Goal: Information Seeking & Learning: Learn about a topic

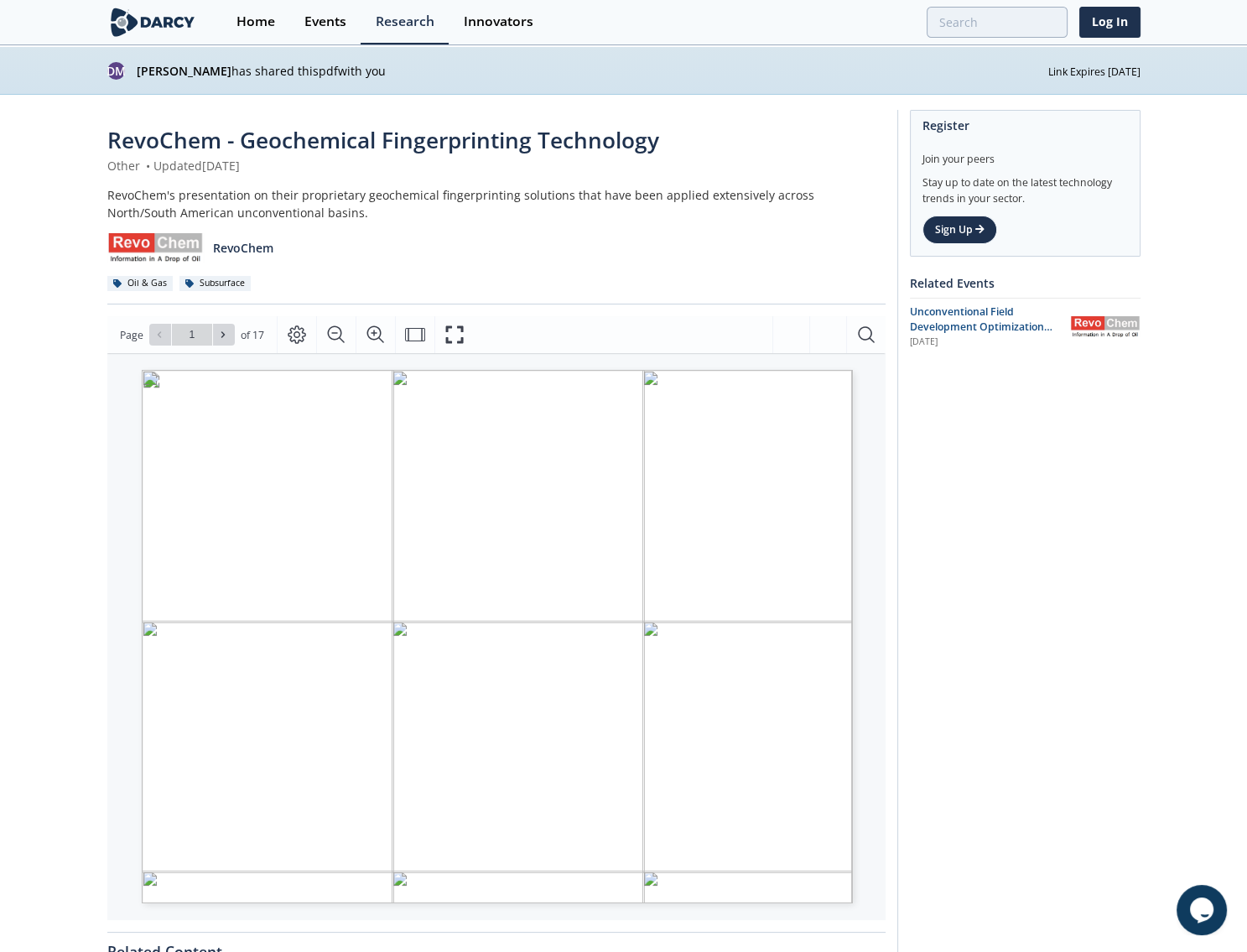
type input "2"
type input "3"
type input "4"
type input "5"
type input "6"
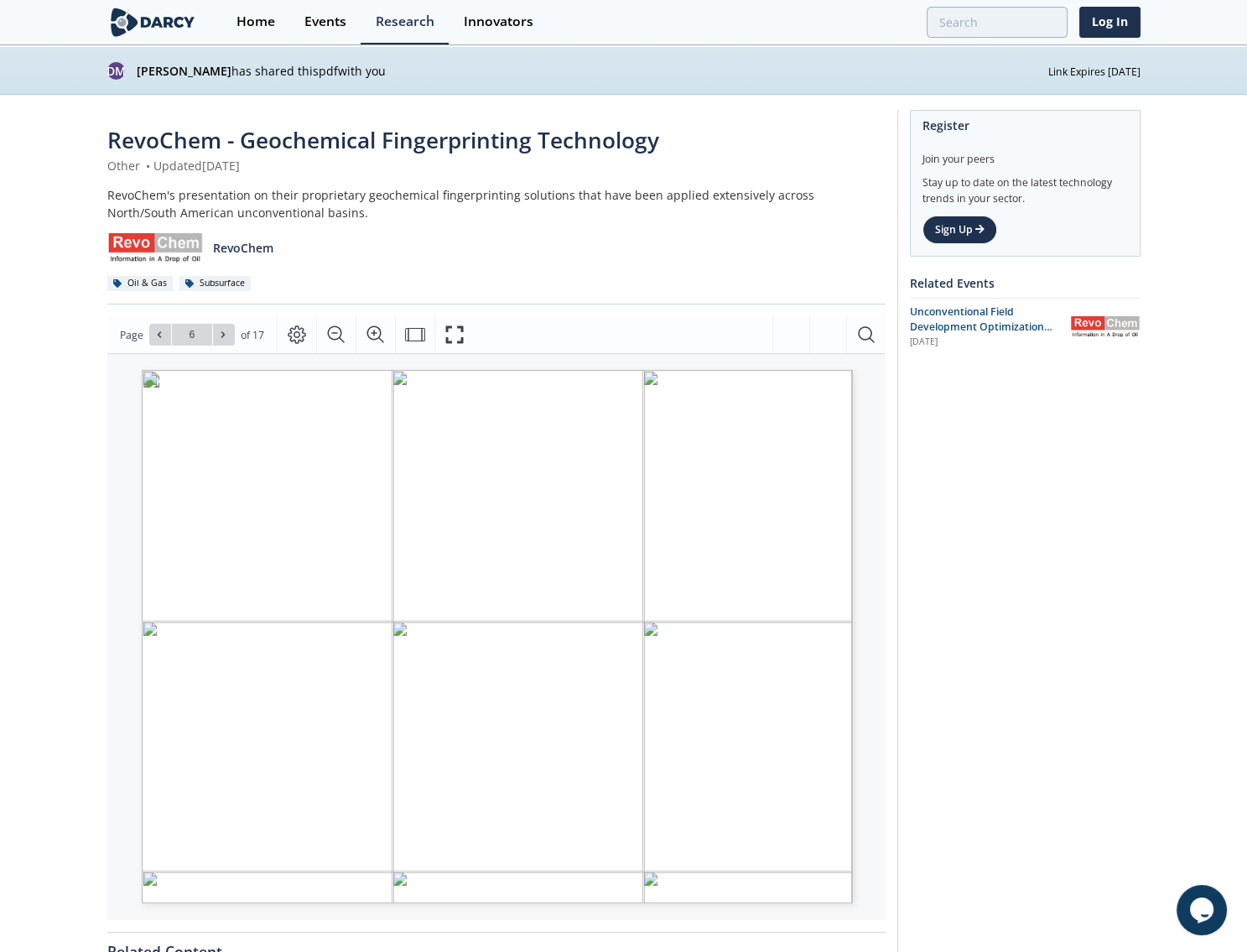
type input "7"
type input "8"
type input "9"
type input "10"
type input "11"
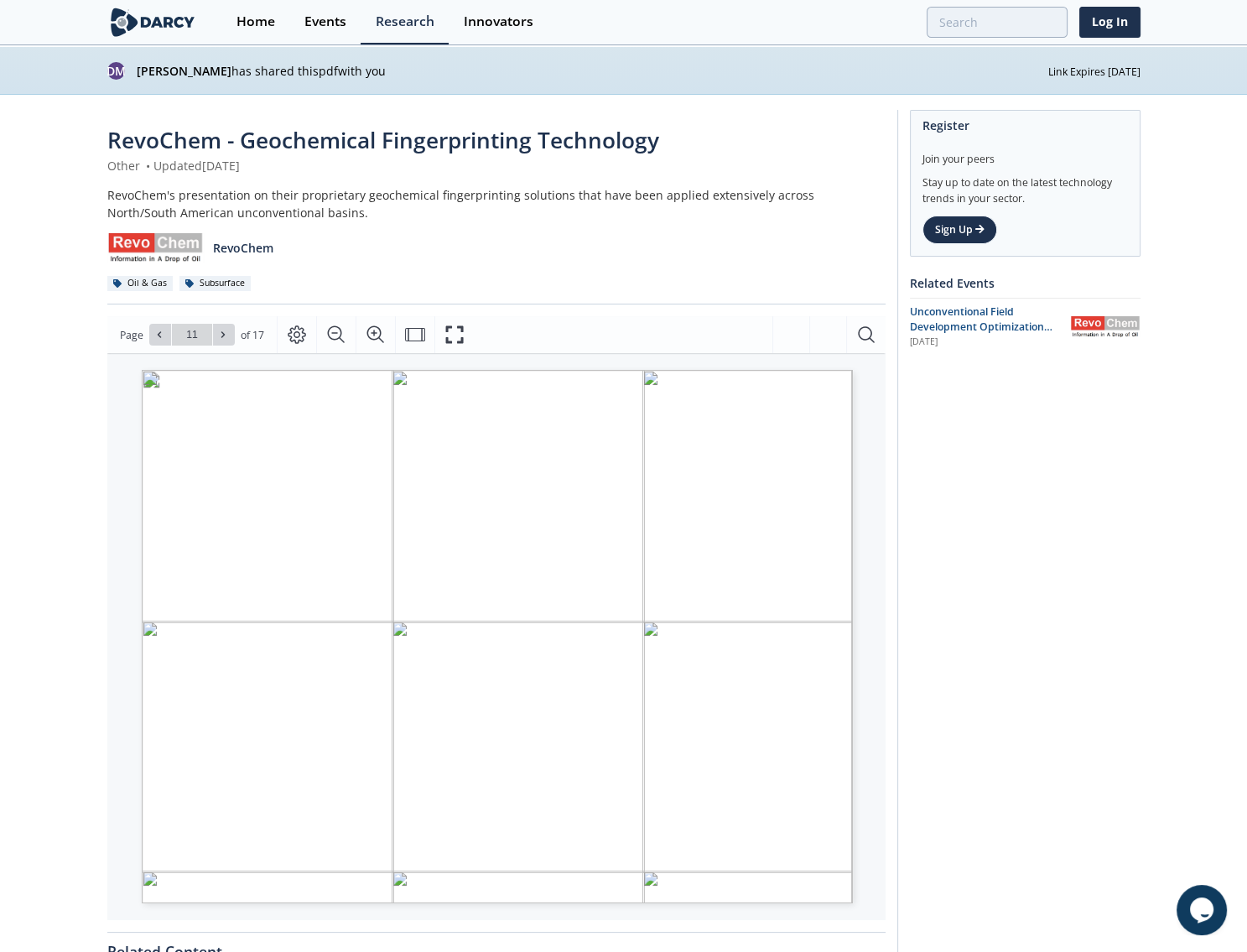
type input "12"
type input "1"
